Goal: Ask a question

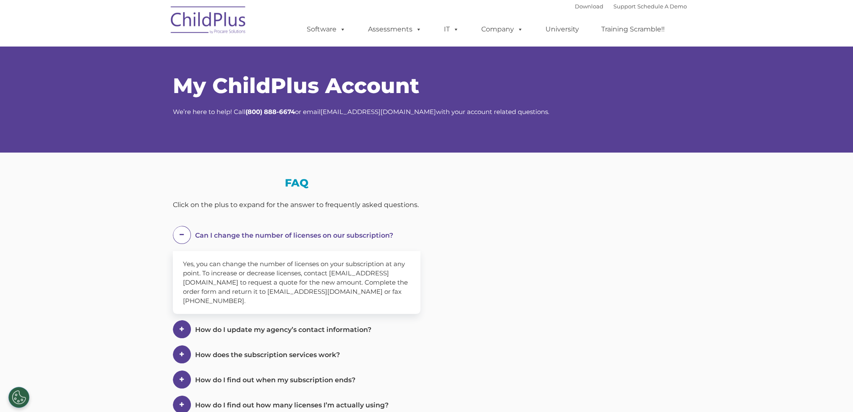
select select "MEDIUM"
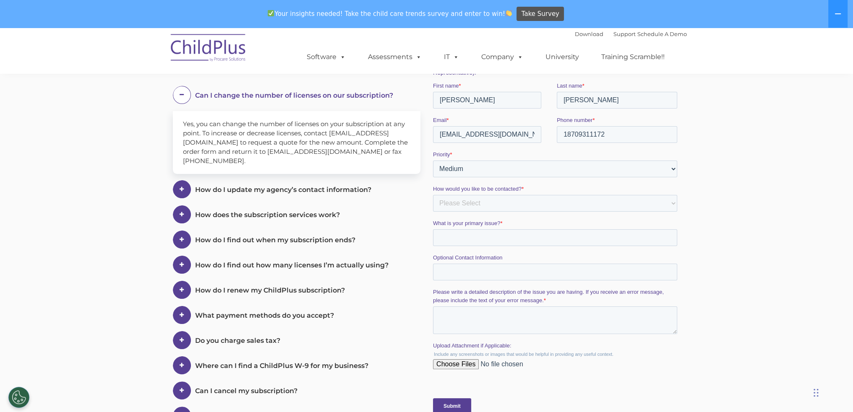
scroll to position [377, 0]
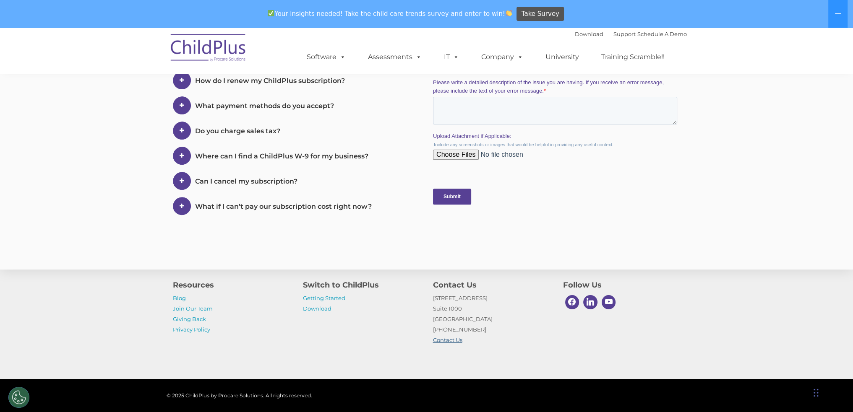
click at [456, 342] on link "Contact Us" at bounding box center [447, 340] width 29 height 7
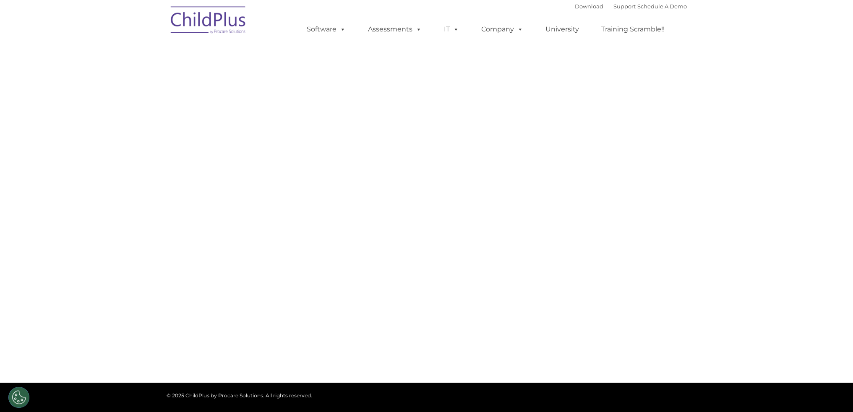
select select "MEDIUM"
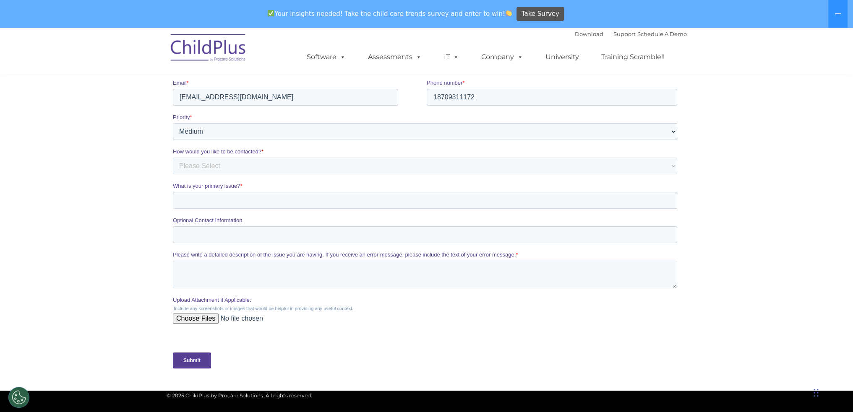
scroll to position [97, 0]
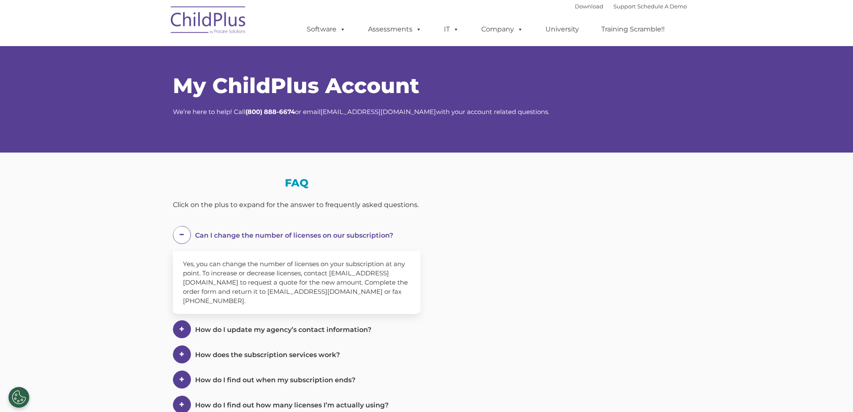
scroll to position [377, 0]
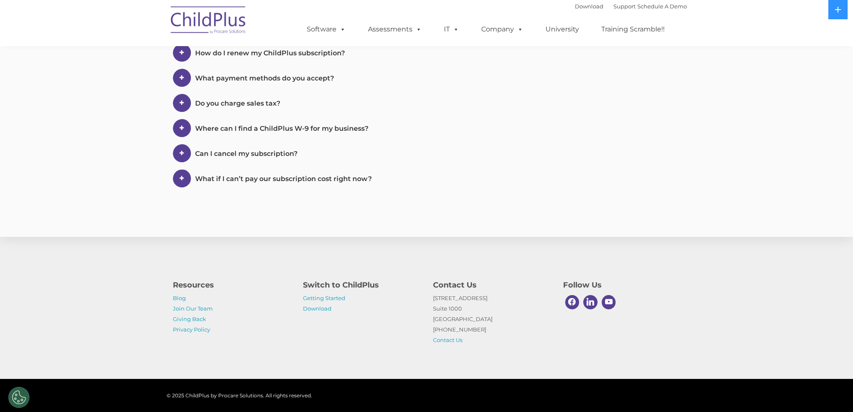
select select "MEDIUM"
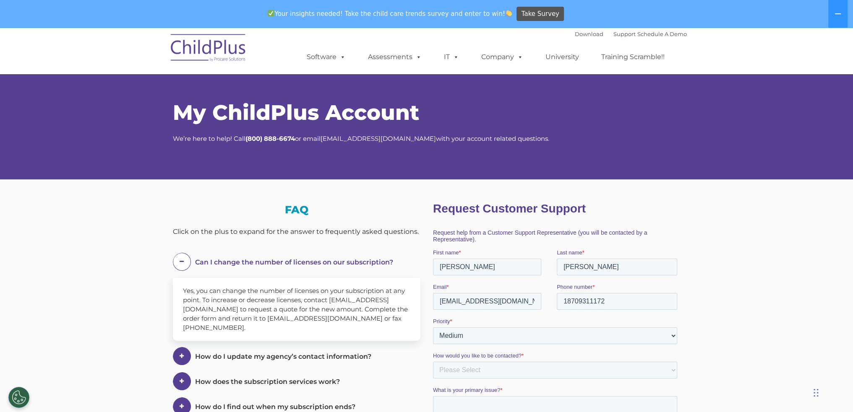
scroll to position [0, 0]
